Goal: Connect with others: Connect with other users

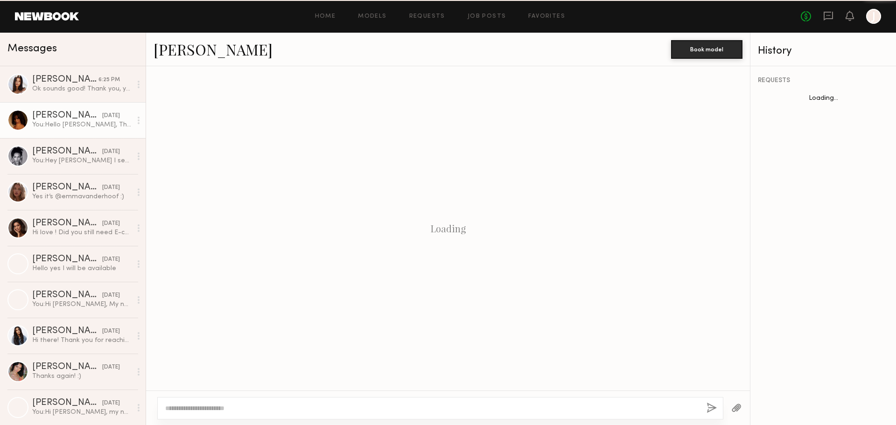
scroll to position [173, 0]
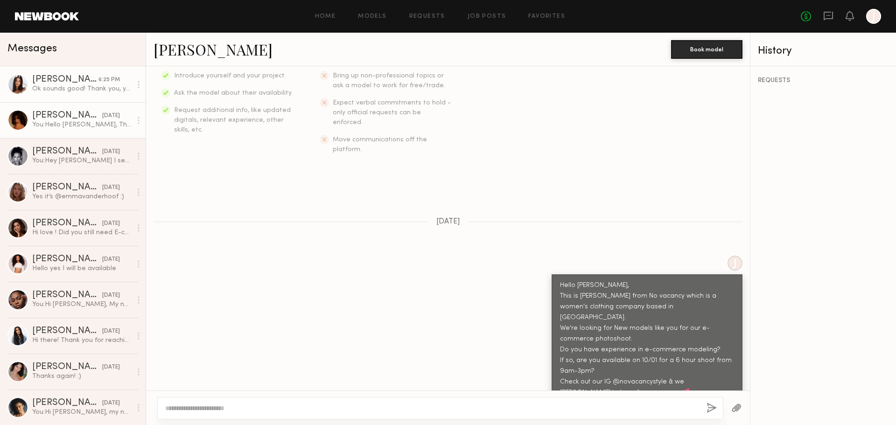
click at [116, 95] on link "[PERSON_NAME] 6:25 PM Ok sounds good! Thank you, you too! 😊" at bounding box center [73, 84] width 146 height 36
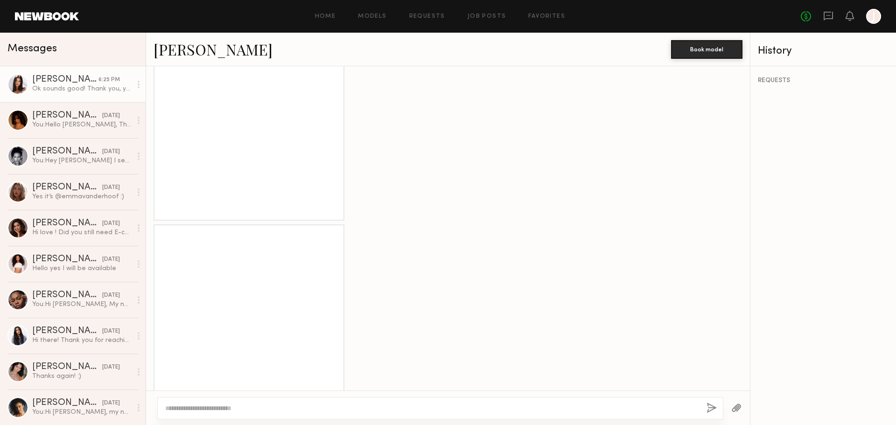
scroll to position [798, 0]
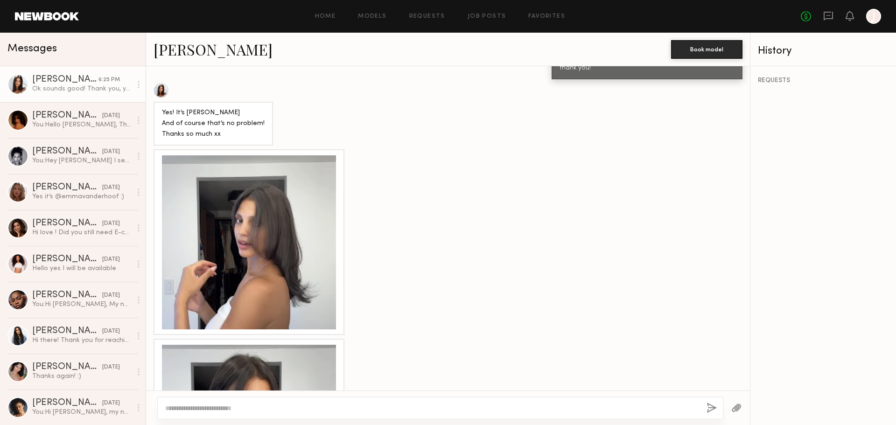
click at [286, 282] on div at bounding box center [249, 242] width 174 height 174
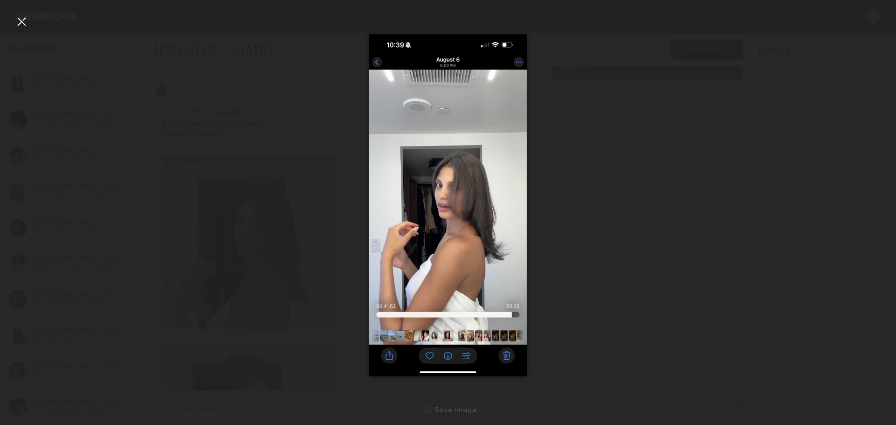
click at [20, 17] on div at bounding box center [21, 21] width 15 height 15
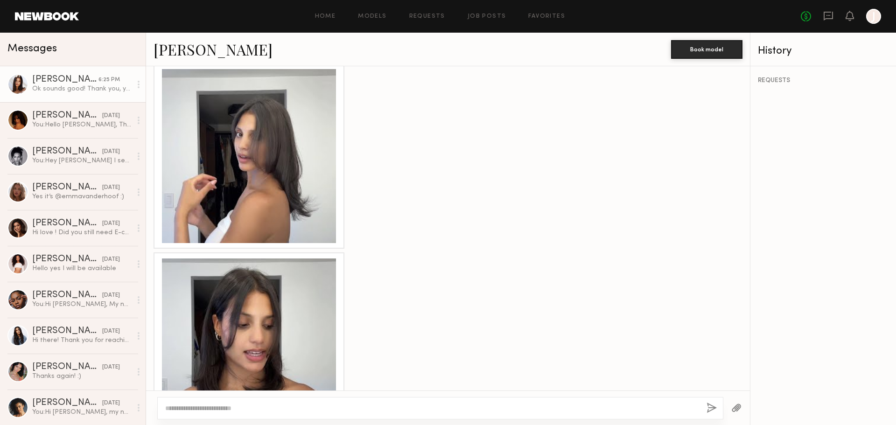
scroll to position [1032, 0]
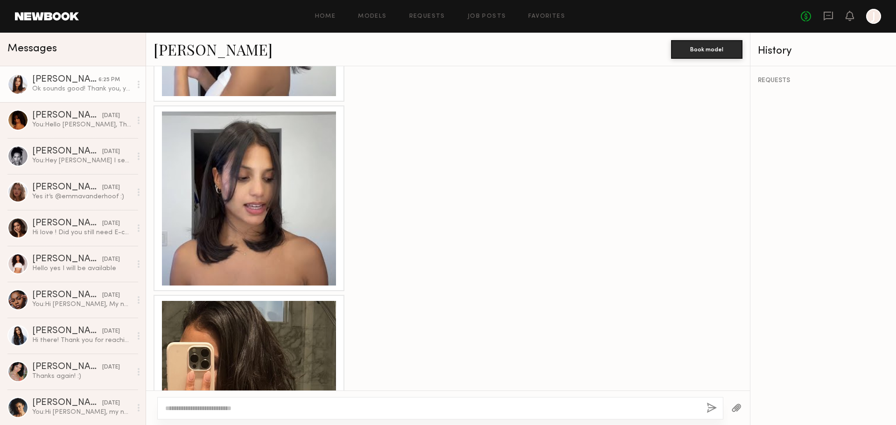
click at [286, 214] on div at bounding box center [249, 199] width 174 height 174
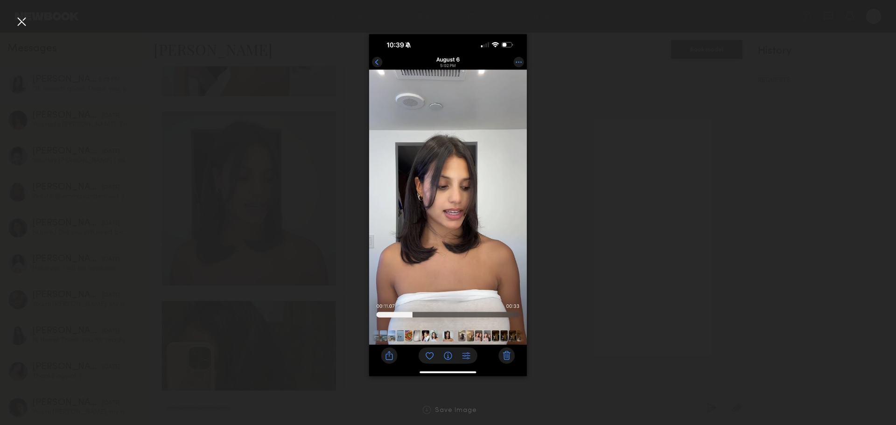
click at [25, 23] on div at bounding box center [21, 21] width 15 height 15
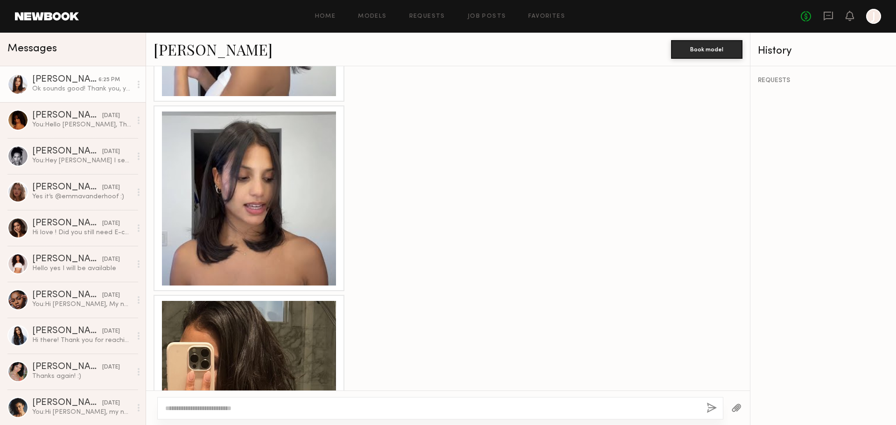
click at [240, 354] on div at bounding box center [249, 388] width 174 height 174
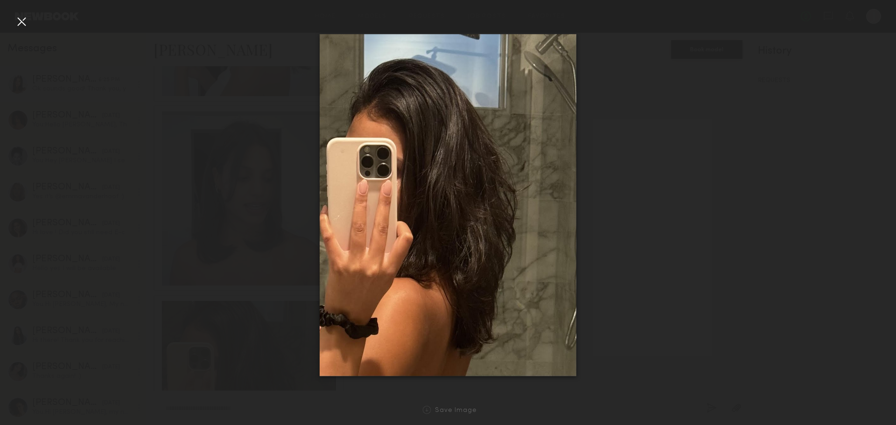
click at [26, 19] on div at bounding box center [21, 21] width 15 height 15
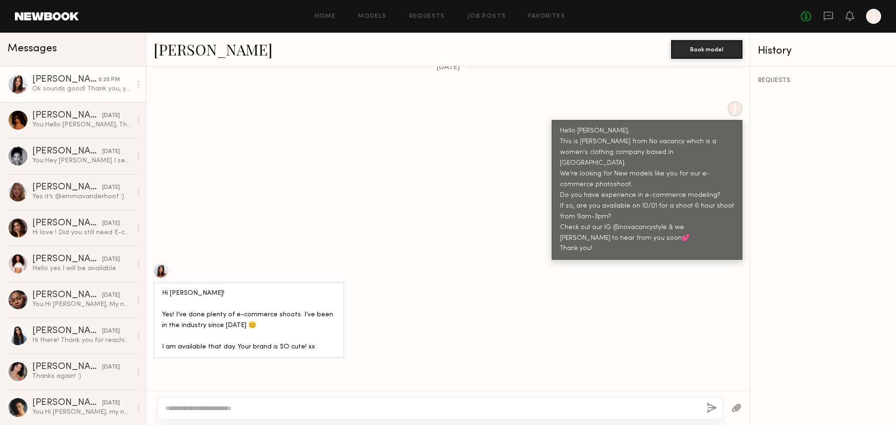
scroll to position [331, 0]
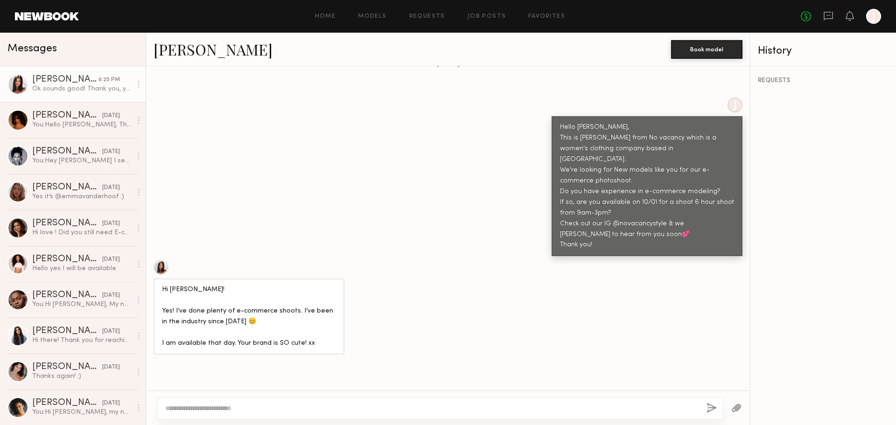
click at [160, 260] on div at bounding box center [161, 267] width 15 height 15
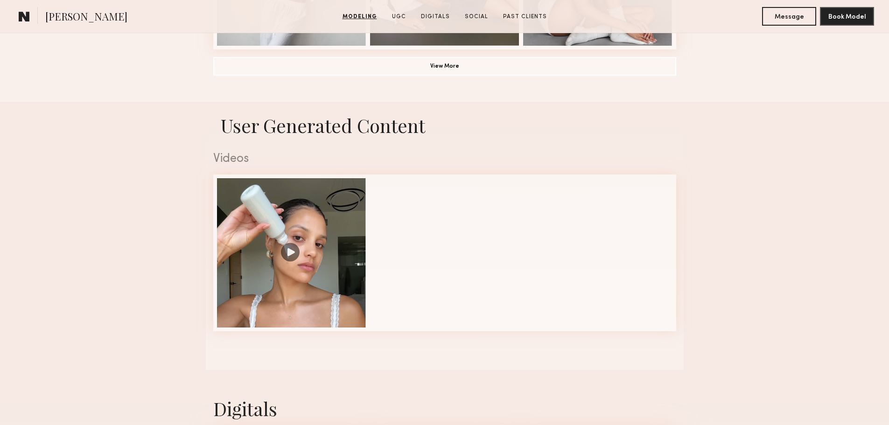
scroll to position [934, 0]
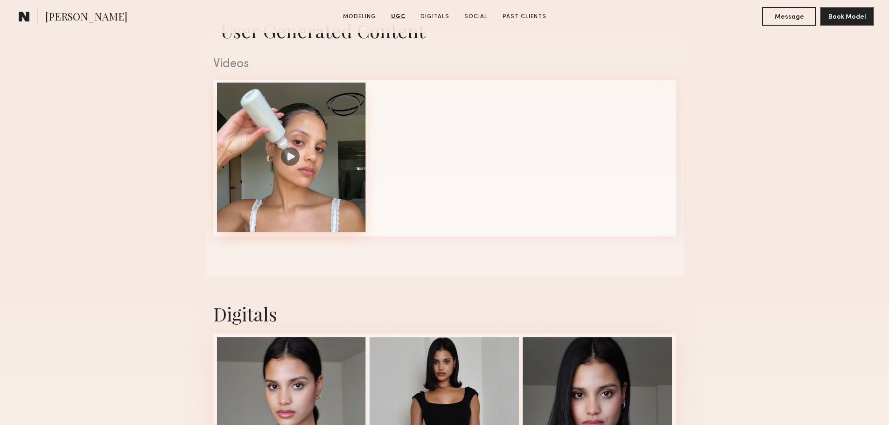
click at [282, 160] on div at bounding box center [291, 157] width 149 height 149
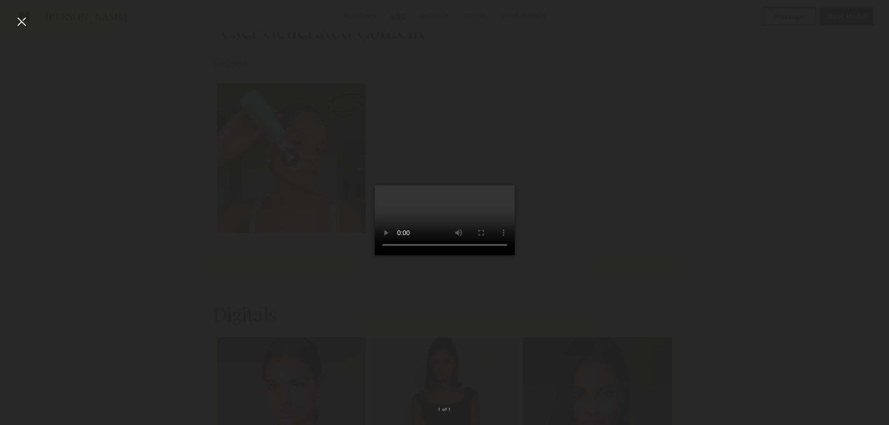
click at [694, 230] on div at bounding box center [444, 205] width 889 height 381
click at [21, 22] on div at bounding box center [21, 21] width 15 height 15
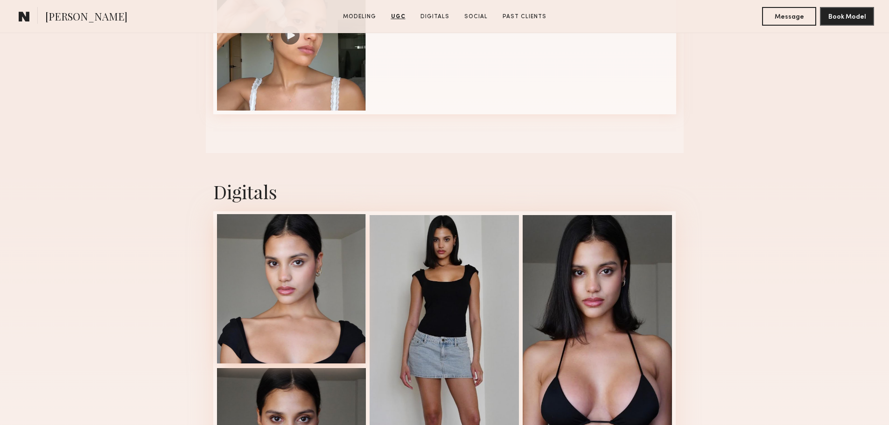
scroll to position [1167, 0]
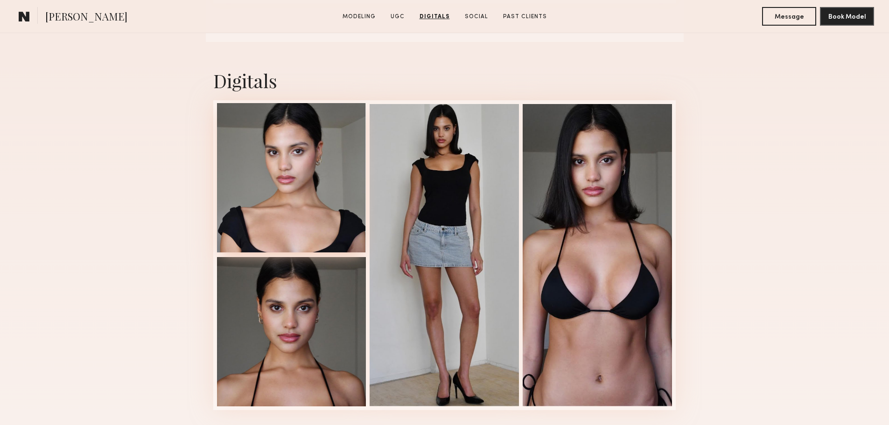
click at [334, 210] on div at bounding box center [291, 177] width 149 height 149
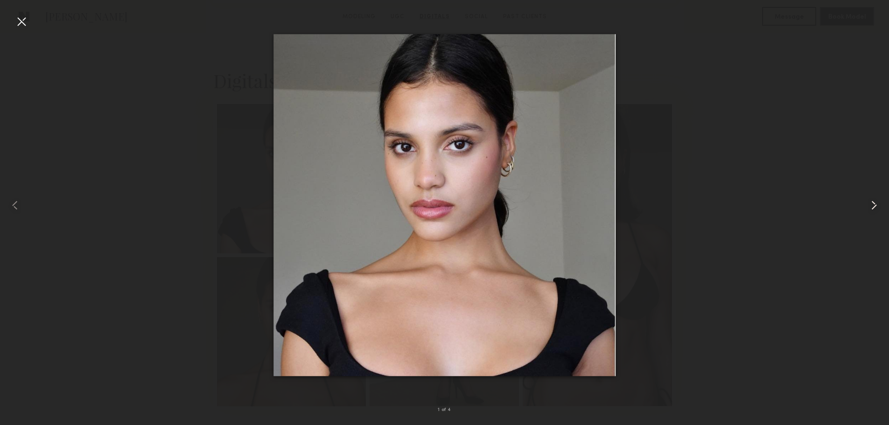
click at [873, 207] on common-icon at bounding box center [874, 205] width 15 height 15
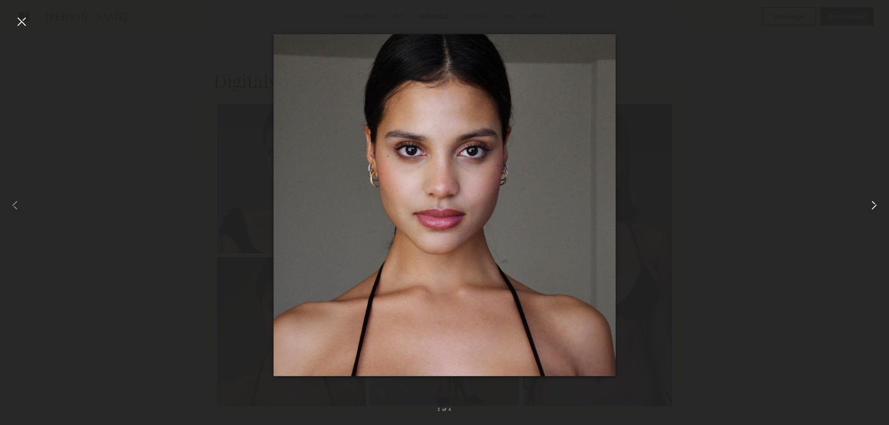
click at [872, 207] on common-icon at bounding box center [874, 205] width 15 height 15
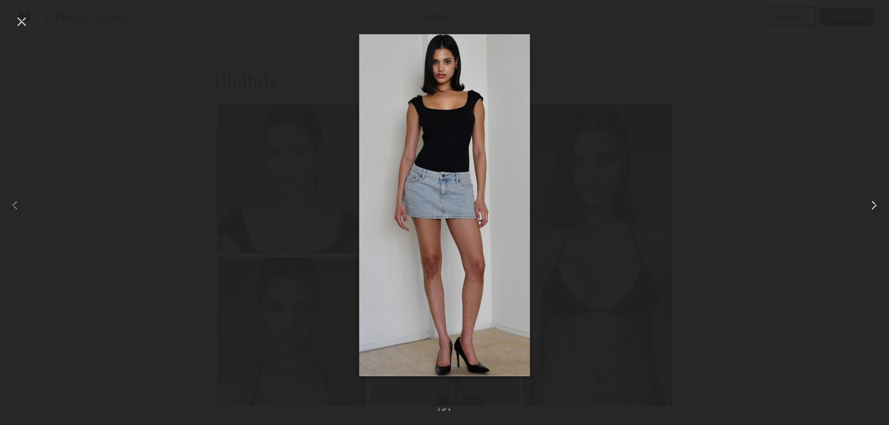
click at [872, 207] on common-icon at bounding box center [874, 205] width 15 height 15
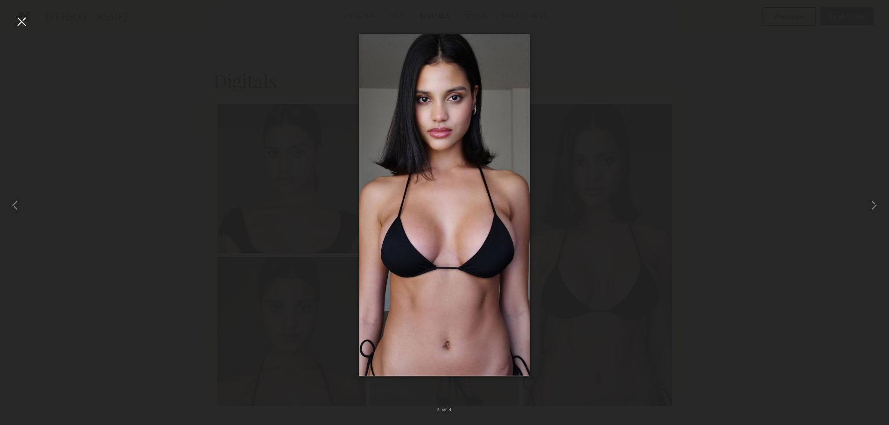
click at [24, 17] on div at bounding box center [21, 21] width 15 height 15
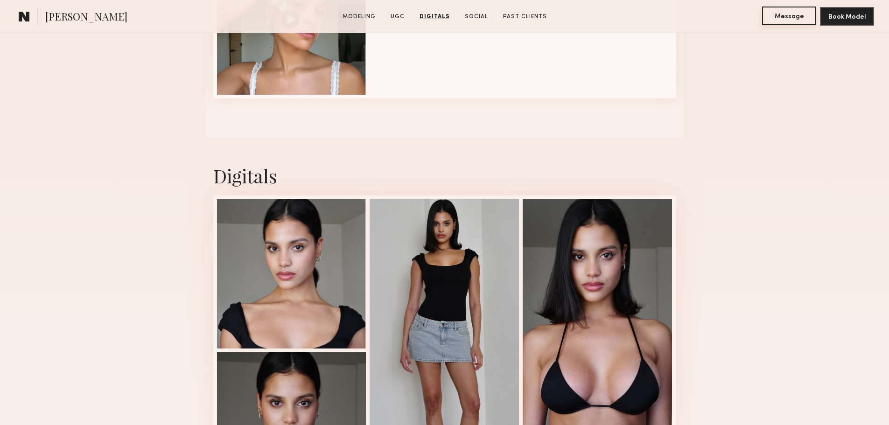
scroll to position [975, 0]
